Goal: Complete application form: Complete application form

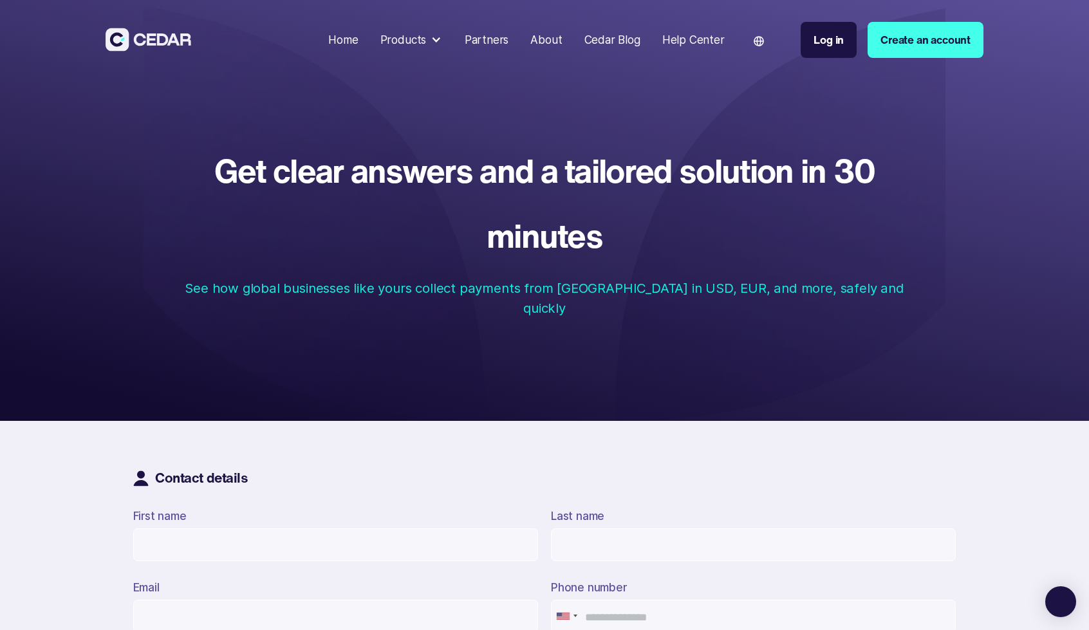
click at [540, 271] on div "Get clear answers and a tailored solution in 30 minutes See how global business…" at bounding box center [544, 227] width 751 height 234
